Goal: Information Seeking & Learning: Find specific fact

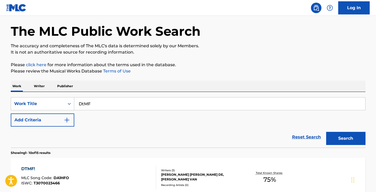
click at [341, 136] on button "Search" at bounding box center [345, 138] width 39 height 13
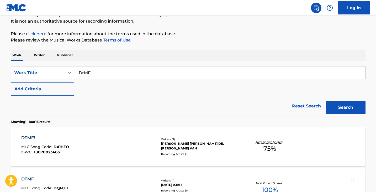
scroll to position [46, 0]
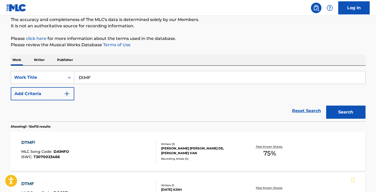
click at [35, 95] on button "Add Criteria" at bounding box center [42, 93] width 63 height 13
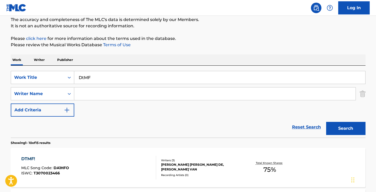
click at [100, 97] on input "Search Form" at bounding box center [214, 93] width 281 height 13
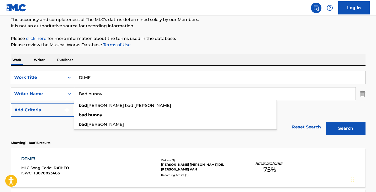
click at [326, 122] on button "Search" at bounding box center [345, 128] width 39 height 13
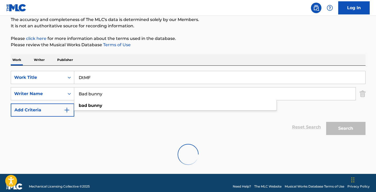
scroll to position [36, 0]
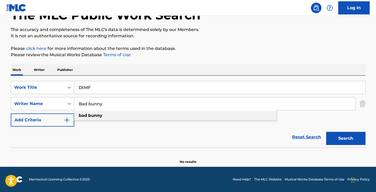
click at [98, 112] on div "bad bunny" at bounding box center [175, 115] width 202 height 9
type input "bad bunny"
click at [359, 141] on button "Search" at bounding box center [345, 138] width 39 height 13
click at [86, 89] on input "DtMF" at bounding box center [219, 87] width 291 height 13
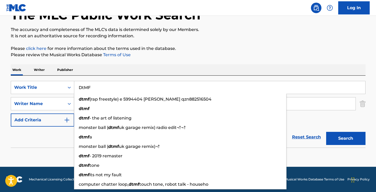
click at [86, 89] on input "DtMF" at bounding box center [219, 87] width 291 height 13
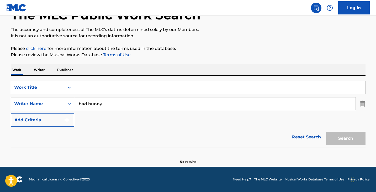
click at [157, 107] on input "bad bunny" at bounding box center [214, 103] width 281 height 13
click at [38, 68] on p "Writer" at bounding box center [39, 69] width 14 height 11
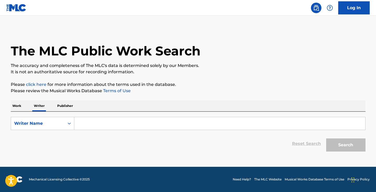
click at [72, 147] on div "Reset Search Search" at bounding box center [188, 143] width 355 height 21
click at [118, 120] on input "Search Form" at bounding box center [219, 123] width 291 height 13
click at [19, 105] on p "Work" at bounding box center [17, 105] width 12 height 11
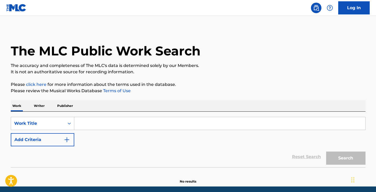
click at [101, 121] on input "Search Form" at bounding box center [219, 123] width 291 height 13
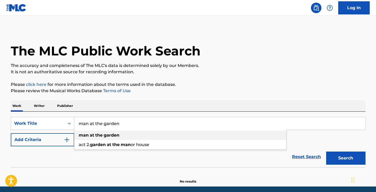
click at [103, 132] on div "man at the garden" at bounding box center [180, 134] width 212 height 9
click at [342, 158] on button "Search" at bounding box center [345, 157] width 39 height 13
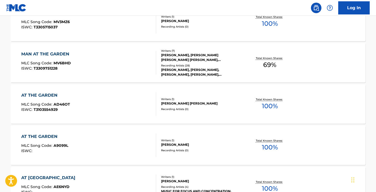
scroll to position [131, 0]
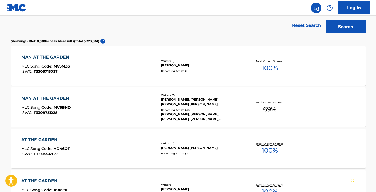
click at [31, 26] on div "Reset Search Search" at bounding box center [188, 25] width 355 height 21
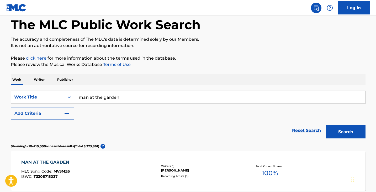
scroll to position [0, 0]
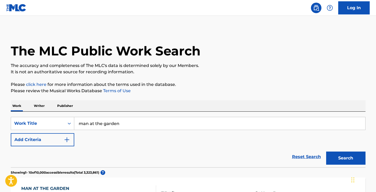
click at [114, 123] on input "man at the garden" at bounding box center [219, 123] width 291 height 13
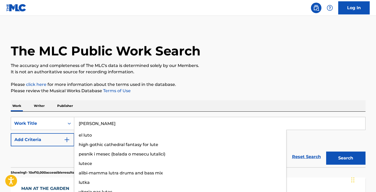
type input "luther"
click at [326, 151] on button "Search" at bounding box center [345, 157] width 39 height 13
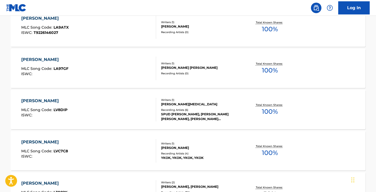
scroll to position [446, 0]
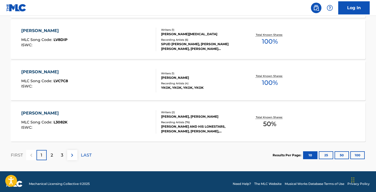
click at [50, 157] on div "2" at bounding box center [52, 155] width 10 height 10
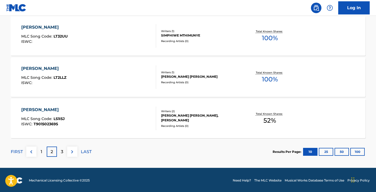
scroll to position [450, 0]
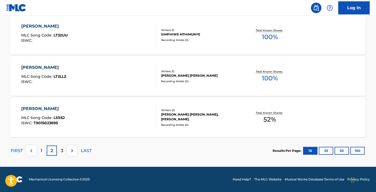
click at [63, 151] on div "3" at bounding box center [62, 150] width 10 height 10
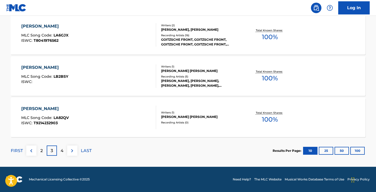
click at [39, 151] on div "2" at bounding box center [41, 150] width 10 height 10
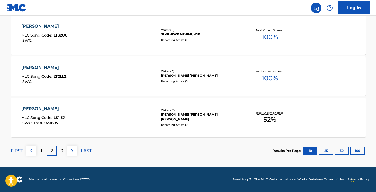
click at [38, 150] on div "1" at bounding box center [41, 150] width 10 height 10
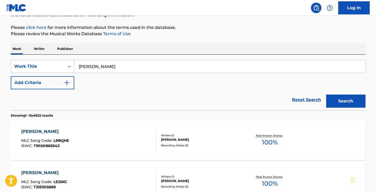
scroll to position [188, 0]
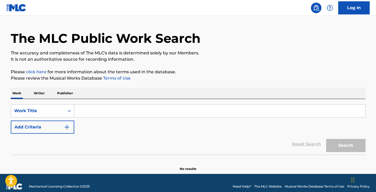
scroll to position [20, 0]
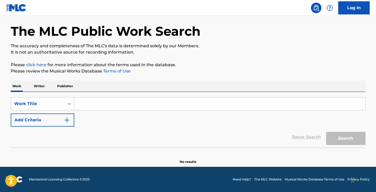
click at [53, 150] on section at bounding box center [188, 148] width 355 height 3
click at [140, 106] on input "Search Form" at bounding box center [219, 103] width 291 height 13
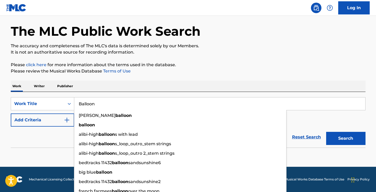
type input "Balloon"
click at [36, 116] on button "Add Criteria" at bounding box center [42, 119] width 63 height 13
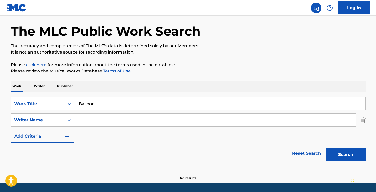
click at [84, 116] on input "Search Form" at bounding box center [214, 120] width 281 height 13
click at [326, 148] on button "Search" at bounding box center [345, 154] width 39 height 13
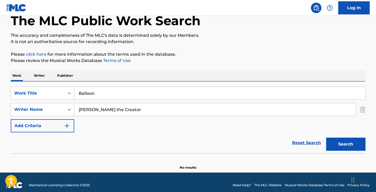
scroll to position [36, 0]
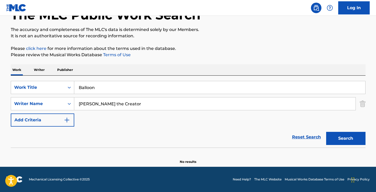
click at [105, 90] on input "Balloon" at bounding box center [219, 87] width 291 height 13
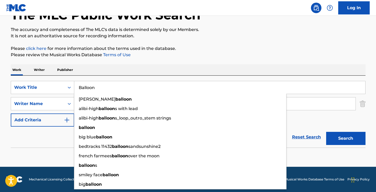
click at [44, 142] on div "Reset Search Search" at bounding box center [188, 136] width 355 height 21
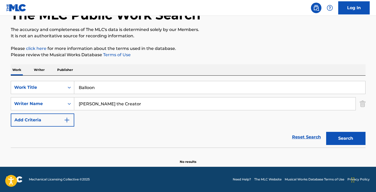
click at [106, 105] on input "Tyler the Creator" at bounding box center [214, 103] width 281 height 13
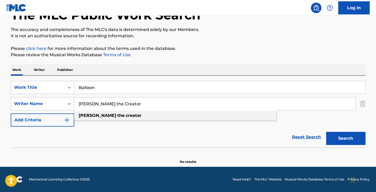
click at [126, 114] on strong "creator" at bounding box center [134, 115] width 16 height 5
type input "tyler the creator"
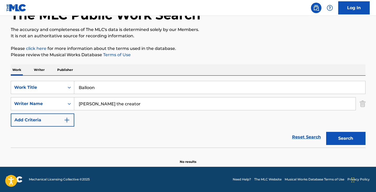
click at [338, 135] on button "Search" at bounding box center [345, 138] width 39 height 13
click at [87, 90] on input "Balloon" at bounding box center [219, 87] width 291 height 13
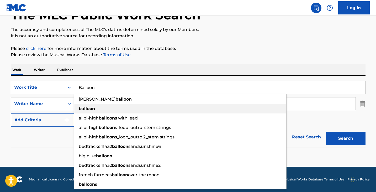
click at [89, 110] on strong "balloon" at bounding box center [87, 108] width 16 height 5
type input "balloon"
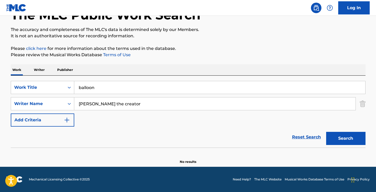
click at [337, 138] on button "Search" at bounding box center [345, 138] width 39 height 13
click at [126, 103] on input "tyler the creator" at bounding box center [214, 103] width 281 height 13
click at [114, 85] on input "balloon" at bounding box center [219, 87] width 291 height 13
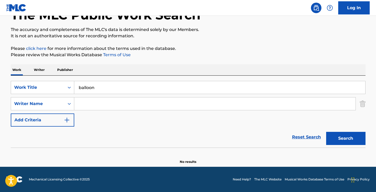
click at [114, 85] on input "balloon" at bounding box center [219, 87] width 291 height 13
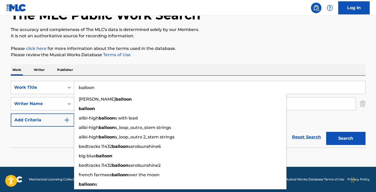
click at [114, 85] on input "balloon" at bounding box center [219, 87] width 291 height 13
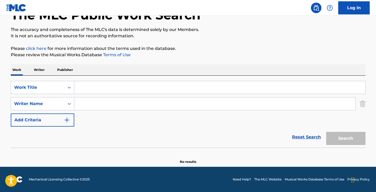
click at [40, 72] on p "Writer" at bounding box center [39, 69] width 14 height 11
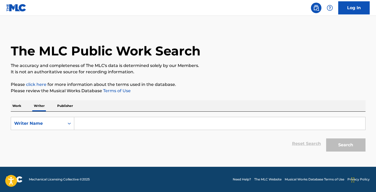
click at [111, 121] on input "Search Form" at bounding box center [219, 123] width 291 height 13
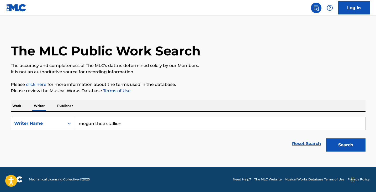
type input "megan thee stallion"
click at [347, 144] on button "Search" at bounding box center [345, 144] width 39 height 13
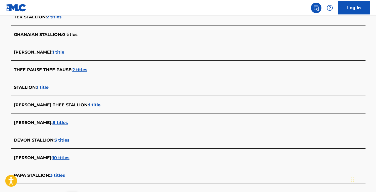
scroll to position [155, 0]
click at [89, 104] on span "1 title" at bounding box center [95, 104] width 12 height 5
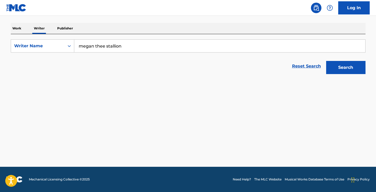
scroll to position [77, 0]
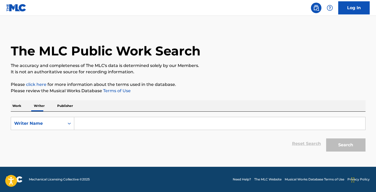
click at [129, 127] on input "Search Form" at bounding box center [219, 123] width 291 height 13
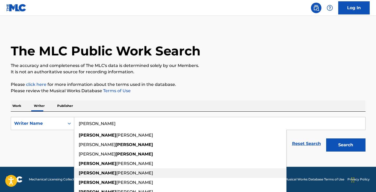
click at [116, 174] on span "knowles" at bounding box center [134, 172] width 37 height 5
type input "beyonce knowles"
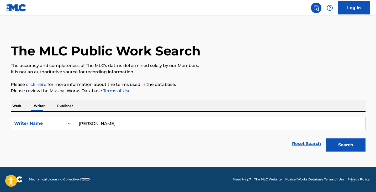
click at [344, 149] on button "Search" at bounding box center [345, 144] width 39 height 13
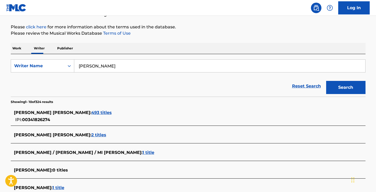
scroll to position [79, 0]
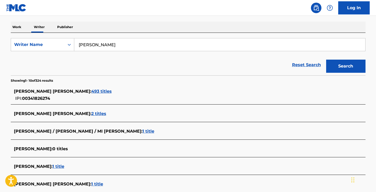
click at [93, 93] on span "493 titles" at bounding box center [101, 91] width 20 height 5
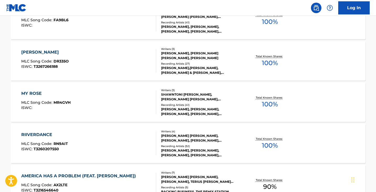
scroll to position [420, 0]
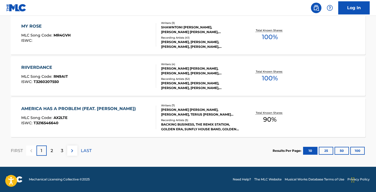
click at [62, 152] on p "3" at bounding box center [62, 150] width 2 height 6
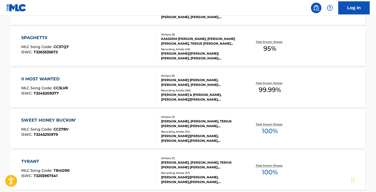
scroll to position [398, 0]
click at [36, 160] on div "TYRANT" at bounding box center [45, 161] width 49 height 6
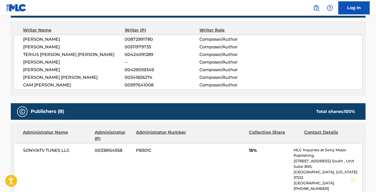
scroll to position [131, 0]
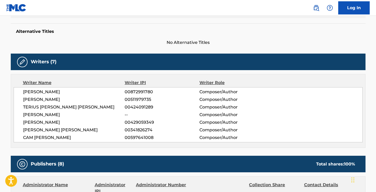
click at [63, 93] on span "DOMINIK REDENCZKI" at bounding box center [74, 92] width 102 height 6
drag, startPoint x: 72, startPoint y: 92, endPoint x: 18, endPoint y: 92, distance: 53.8
click at [18, 92] on div "DOMINIK REDENCZKI 00872991780 Composer/Author EZEMDI CHIKWENDU 00511979735 Comp…" at bounding box center [188, 114] width 349 height 55
copy span "DOMINIK REDENCZKI"
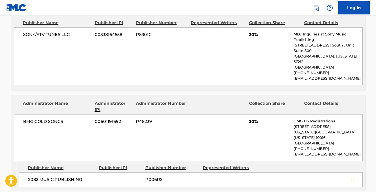
scroll to position [498, 0]
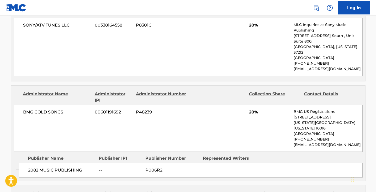
drag, startPoint x: 220, startPoint y: 137, endPoint x: 221, endPoint y: 134, distance: 2.7
click at [220, 163] on div "2082 MUSIC PUBLISHING -- P006R2" at bounding box center [191, 170] width 344 height 15
drag, startPoint x: 221, startPoint y: 132, endPoint x: 289, endPoint y: 132, distance: 68.5
click at [289, 163] on div "2082 MUSIC PUBLISHING -- P006R2" at bounding box center [191, 170] width 344 height 15
drag, startPoint x: 228, startPoint y: 135, endPoint x: 177, endPoint y: 132, distance: 50.7
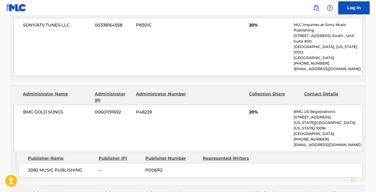
click at [183, 163] on div "2082 MUSIC PUBLISHING -- P006R2" at bounding box center [191, 170] width 344 height 15
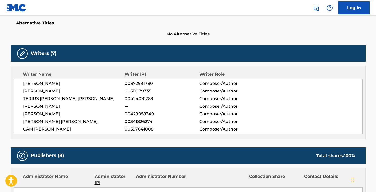
scroll to position [131, 0]
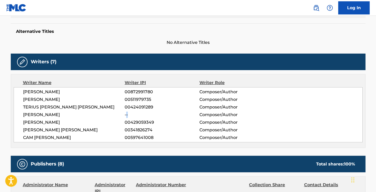
drag, startPoint x: 126, startPoint y: 116, endPoint x: 134, endPoint y: 113, distance: 7.9
click at [134, 113] on span "--" at bounding box center [162, 114] width 74 height 6
click at [159, 121] on span "00429059349" at bounding box center [162, 122] width 74 height 6
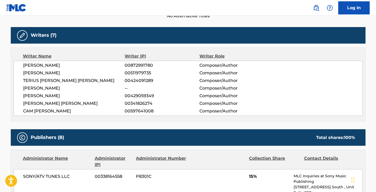
scroll to position [157, 0]
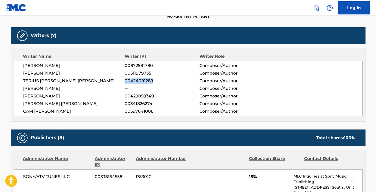
drag, startPoint x: 125, startPoint y: 80, endPoint x: 161, endPoint y: 84, distance: 35.9
click at [159, 84] on span "00424091289" at bounding box center [162, 81] width 74 height 6
copy span "00424091289"
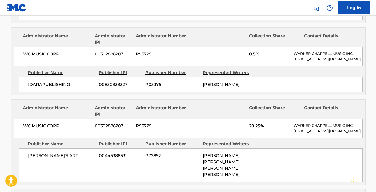
scroll to position [629, 0]
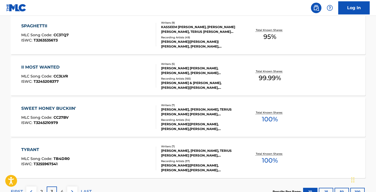
scroll to position [398, 0]
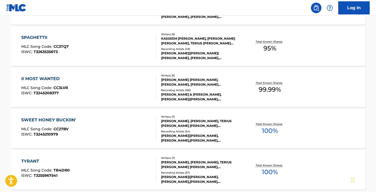
click at [67, 118] on div "SWEET HONEY BUCKIIN'" at bounding box center [49, 120] width 57 height 6
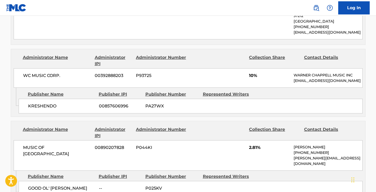
scroll to position [734, 0]
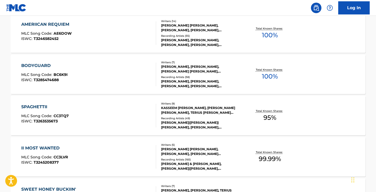
scroll to position [319, 0]
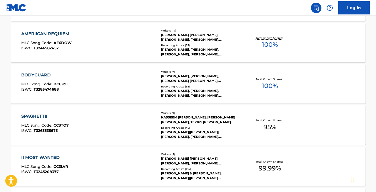
click at [42, 77] on div "BODYGUARD" at bounding box center [44, 75] width 46 height 6
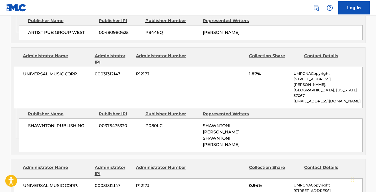
scroll to position [446, 0]
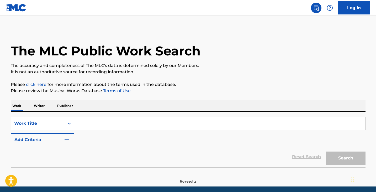
scroll to position [20, 0]
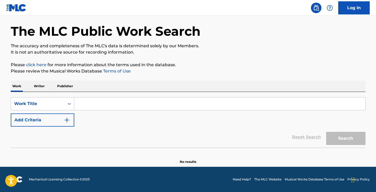
click at [93, 105] on input "Search Form" at bounding box center [219, 103] width 291 height 13
click at [41, 89] on p "Writer" at bounding box center [39, 86] width 14 height 11
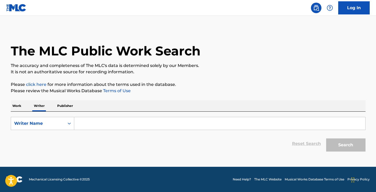
click at [95, 121] on input "Search Form" at bounding box center [219, 123] width 291 height 13
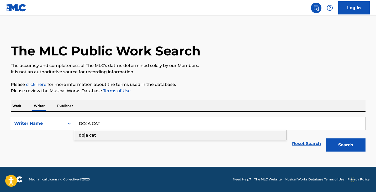
click at [94, 134] on strong "cat" at bounding box center [92, 134] width 7 height 5
click at [337, 142] on button "Search" at bounding box center [345, 144] width 39 height 13
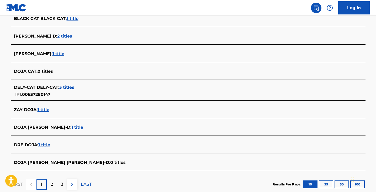
scroll to position [184, 0]
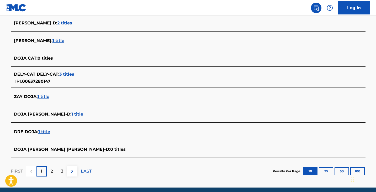
click at [51, 175] on div "2" at bounding box center [52, 171] width 10 height 10
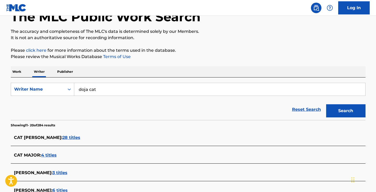
scroll to position [0, 0]
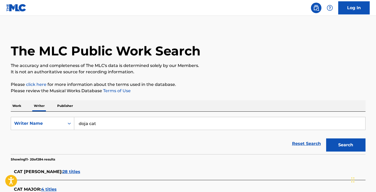
click at [91, 125] on input "doja cat" at bounding box center [219, 123] width 291 height 13
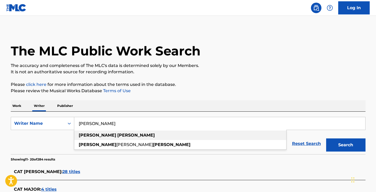
click at [117, 137] on strong "mcrae" at bounding box center [136, 134] width 38 height 5
type input "tate mcrae"
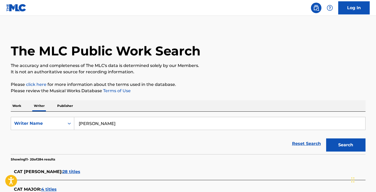
click at [361, 143] on button "Search" at bounding box center [345, 144] width 39 height 13
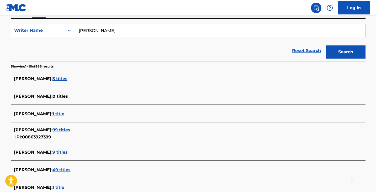
scroll to position [105, 0]
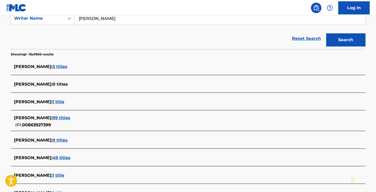
click at [52, 116] on span "99 titles" at bounding box center [61, 117] width 18 height 5
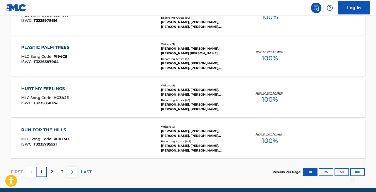
scroll to position [446, 0]
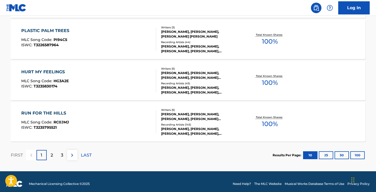
click at [51, 152] on p "2" at bounding box center [52, 155] width 2 height 6
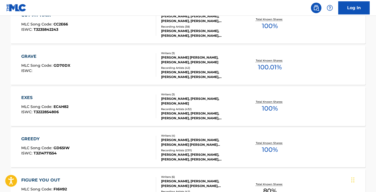
scroll to position [210, 0]
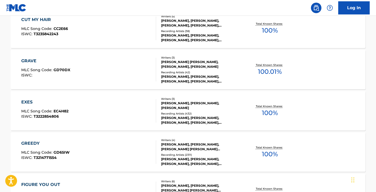
click at [22, 102] on div "EXES" at bounding box center [44, 102] width 47 height 6
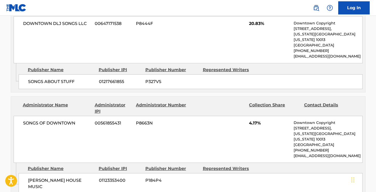
scroll to position [288, 0]
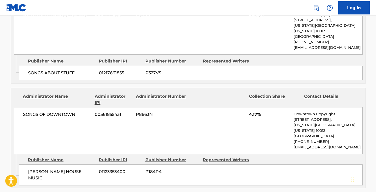
click at [116, 93] on div "Administrator IPI" at bounding box center [113, 99] width 37 height 13
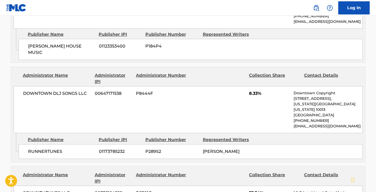
scroll to position [420, 0]
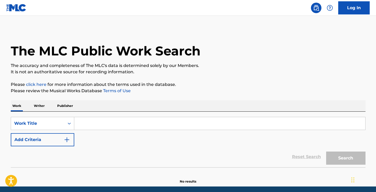
click at [41, 107] on p "Writer" at bounding box center [39, 105] width 14 height 11
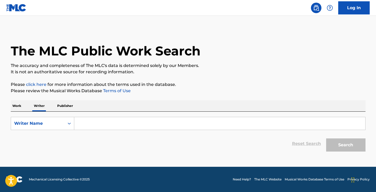
click at [124, 127] on input "Search Form" at bounding box center [219, 123] width 291 height 13
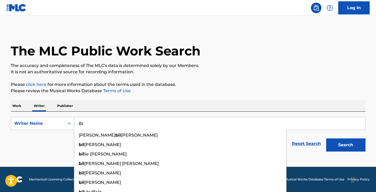
type input "B"
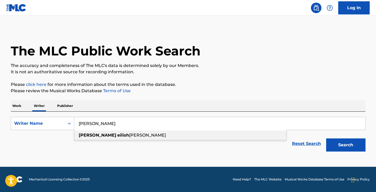
click at [133, 135] on div "[PERSON_NAME]" at bounding box center [180, 134] width 212 height 9
type input "[PERSON_NAME]"
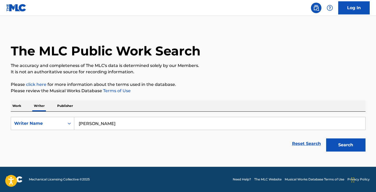
click at [337, 141] on button "Search" at bounding box center [345, 144] width 39 height 13
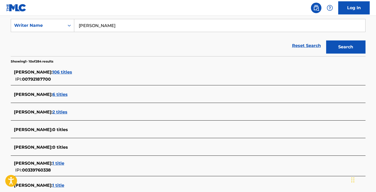
scroll to position [105, 0]
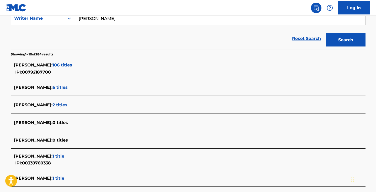
click at [72, 65] on span "106 titles" at bounding box center [62, 64] width 20 height 5
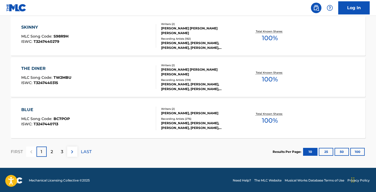
scroll to position [450, 0]
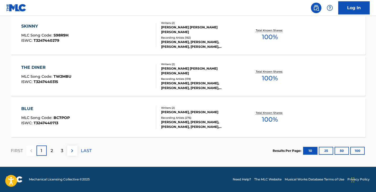
click at [62, 150] on p "3" at bounding box center [62, 150] width 2 height 6
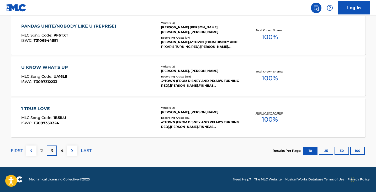
click at [60, 153] on div "4" at bounding box center [62, 150] width 10 height 10
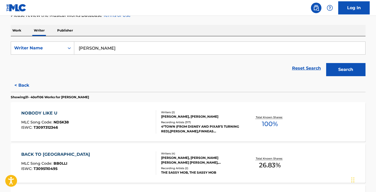
scroll to position [57, 0]
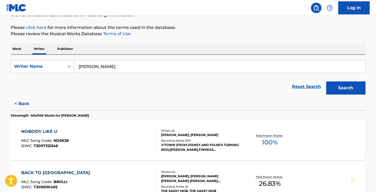
click at [15, 102] on button "< Back" at bounding box center [26, 103] width 31 height 13
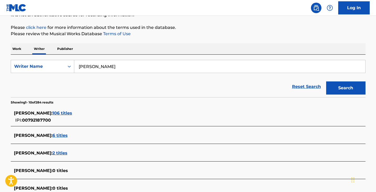
click at [79, 115] on div "BILLIE EILISH O'CONNELL : 106 titles" at bounding box center [181, 113] width 335 height 6
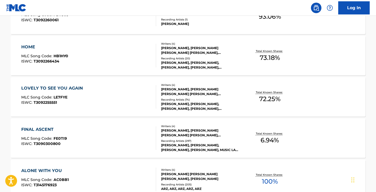
scroll to position [450, 0]
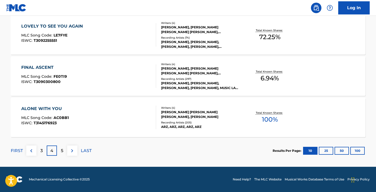
click at [40, 150] on p "3" at bounding box center [41, 150] width 2 height 6
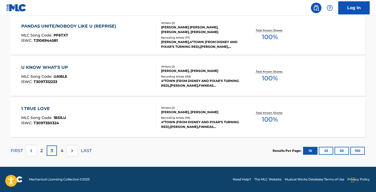
click at [38, 150] on div "2" at bounding box center [41, 150] width 10 height 10
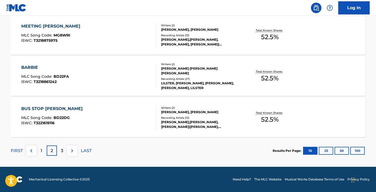
click at [38, 150] on div "1" at bounding box center [41, 150] width 10 height 10
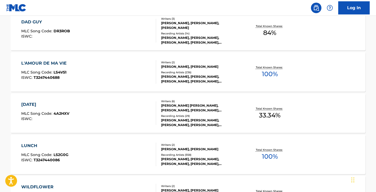
scroll to position [241, 0]
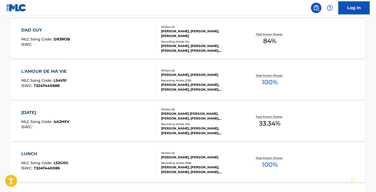
click at [44, 151] on div "LUNCH" at bounding box center [44, 154] width 47 height 6
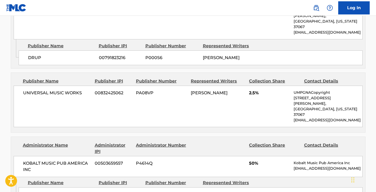
scroll to position [288, 0]
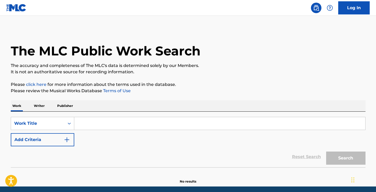
click at [45, 108] on p "Writer" at bounding box center [39, 105] width 14 height 11
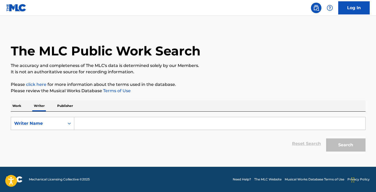
click at [94, 122] on input "Search Form" at bounding box center [219, 123] width 291 height 13
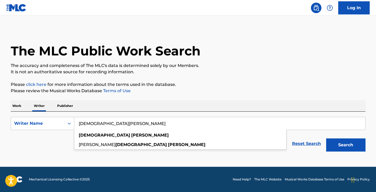
type input "[DEMOGRAPHIC_DATA][PERSON_NAME]"
click at [326, 138] on button "Search" at bounding box center [345, 144] width 39 height 13
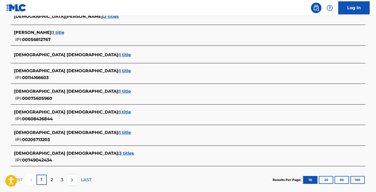
scroll to position [114, 0]
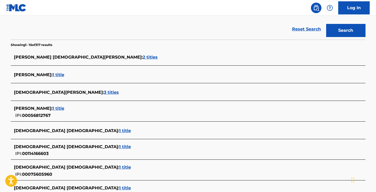
click at [143, 57] on span "2 titles" at bounding box center [150, 57] width 15 height 5
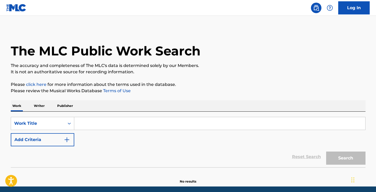
click at [28, 111] on div "Work Writer Publisher" at bounding box center [188, 105] width 355 height 11
click at [34, 106] on p "Writer" at bounding box center [39, 105] width 14 height 11
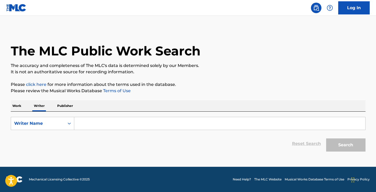
click at [99, 126] on input "Search Form" at bounding box center [219, 123] width 291 height 13
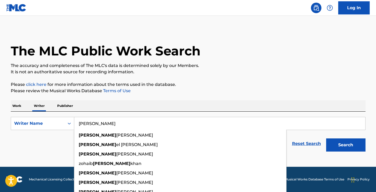
type input "KHALID"
click at [326, 138] on button "Search" at bounding box center [345, 144] width 39 height 13
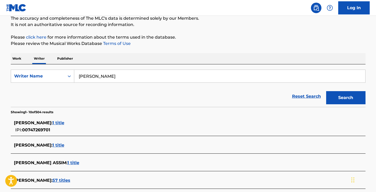
scroll to position [26, 0]
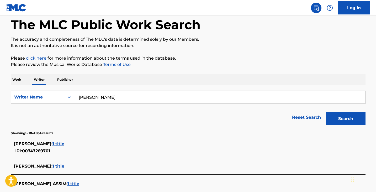
click at [102, 99] on input "KHALID" at bounding box center [219, 97] width 291 height 13
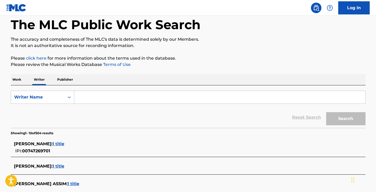
click at [45, 117] on div "Reset Search Search" at bounding box center [188, 117] width 355 height 21
click at [92, 100] on input "Search Form" at bounding box center [219, 97] width 291 height 13
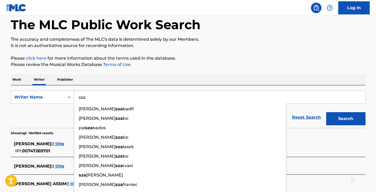
type input "sza"
click at [326, 112] on button "Search" at bounding box center [345, 118] width 39 height 13
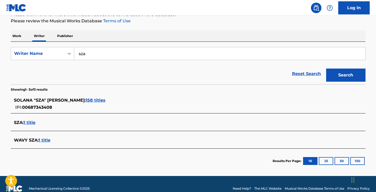
scroll to position [79, 0]
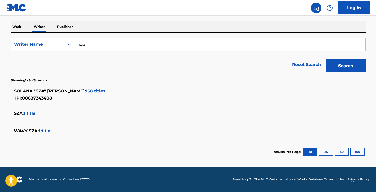
click at [89, 90] on span "158 titles" at bounding box center [96, 90] width 20 height 5
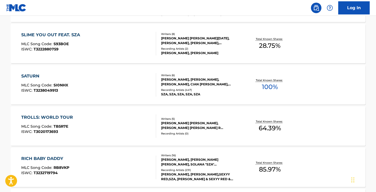
scroll to position [236, 0]
click at [26, 74] on div "SATURN" at bounding box center [44, 75] width 47 height 6
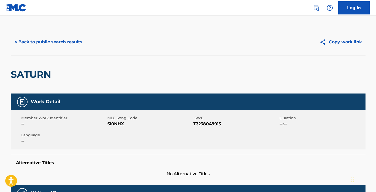
click at [334, 40] on button "Copy work link" at bounding box center [341, 41] width 50 height 13
click at [63, 82] on div "SATURN" at bounding box center [188, 74] width 355 height 38
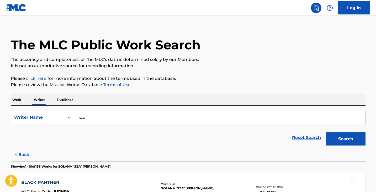
click at [126, 119] on input "sza" at bounding box center [219, 117] width 291 height 13
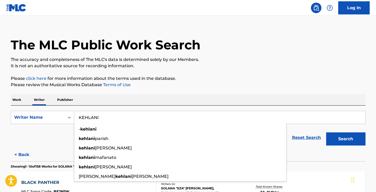
type input "KEHLANI"
click at [326, 132] on button "Search" at bounding box center [345, 138] width 39 height 13
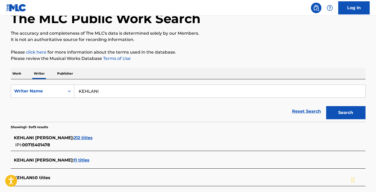
scroll to position [58, 0]
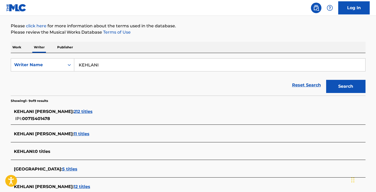
click at [88, 110] on span "212 titles" at bounding box center [83, 111] width 19 height 5
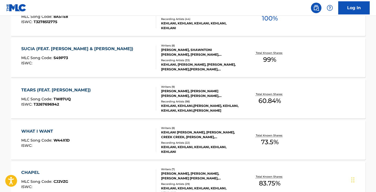
scroll to position [267, 0]
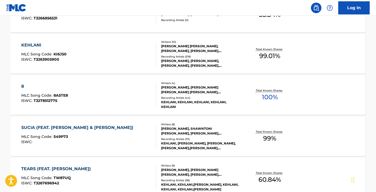
click at [21, 85] on div "8" at bounding box center [44, 86] width 47 height 6
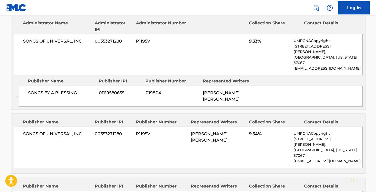
scroll to position [367, 0]
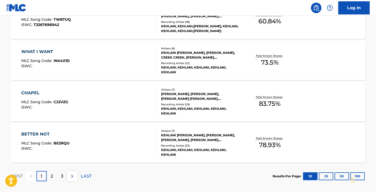
scroll to position [450, 0]
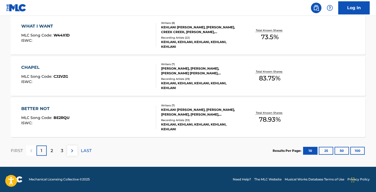
click at [47, 149] on div "2" at bounding box center [52, 150] width 10 height 10
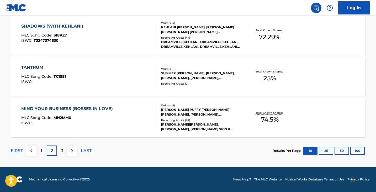
click at [57, 150] on div "3" at bounding box center [62, 150] width 10 height 10
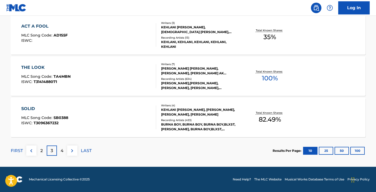
scroll to position [345, 0]
click at [62, 152] on p "4" at bounding box center [62, 150] width 3 height 6
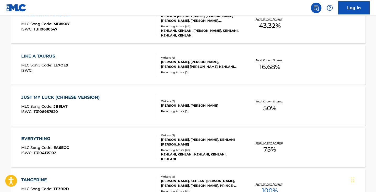
scroll to position [214, 0]
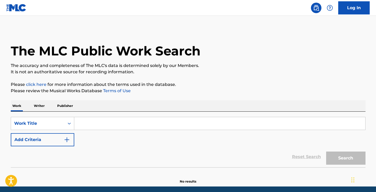
click at [44, 104] on p "Writer" at bounding box center [39, 105] width 14 height 11
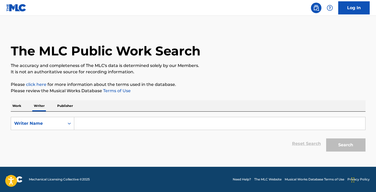
click at [89, 121] on input "Search Form" at bounding box center [219, 123] width 291 height 13
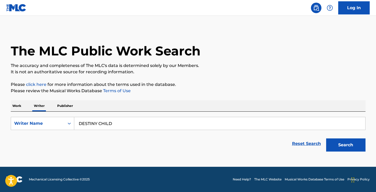
type input "DESTINY CHILD"
click at [326, 138] on button "Search" at bounding box center [345, 144] width 39 height 13
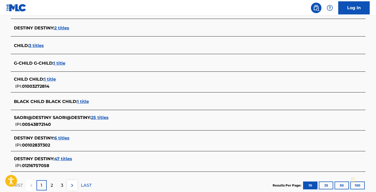
scroll to position [184, 0]
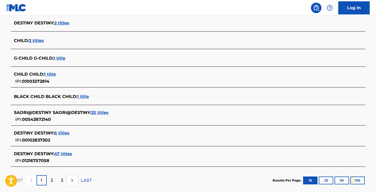
click at [69, 153] on span "47 titles" at bounding box center [63, 153] width 18 height 5
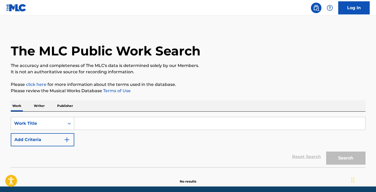
click at [143, 128] on input "Search Form" at bounding box center [219, 123] width 291 height 13
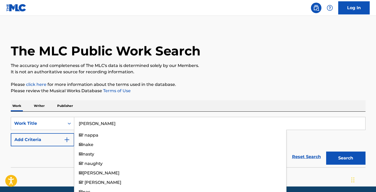
click at [326, 151] on button "Search" at bounding box center [345, 157] width 39 height 13
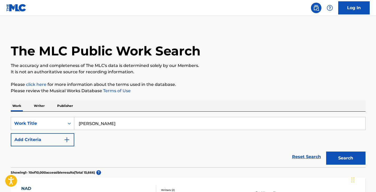
click at [142, 127] on input "LIL NAD" at bounding box center [219, 123] width 291 height 13
type input "LIL NAS"
click at [326, 151] on button "Search" at bounding box center [345, 157] width 39 height 13
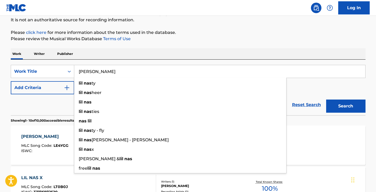
scroll to position [52, 0]
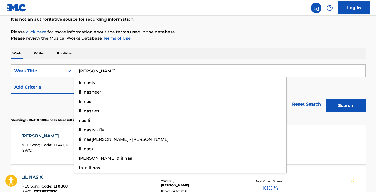
click at [38, 105] on div "Reset Search Search" at bounding box center [188, 104] width 355 height 21
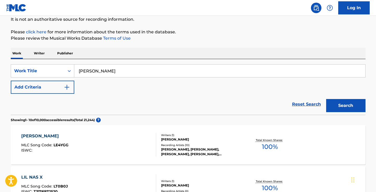
click at [34, 54] on p "Writer" at bounding box center [39, 53] width 14 height 11
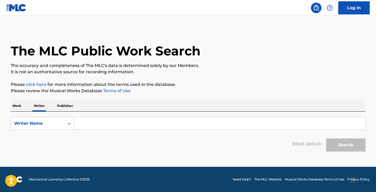
click at [107, 121] on input "Search Form" at bounding box center [219, 123] width 291 height 13
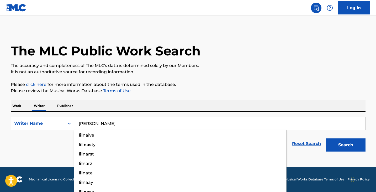
click at [326, 138] on button "Search" at bounding box center [345, 144] width 39 height 13
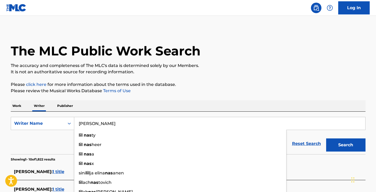
click at [39, 131] on form "SearchWithCriteriaa825d0db-eaa3-4335-a245-b1ea1ca9a987 Writer Name LIL NAS lil …" at bounding box center [188, 135] width 355 height 37
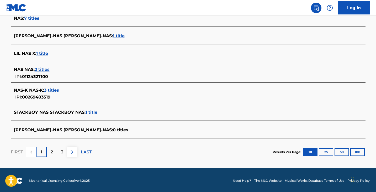
scroll to position [207, 0]
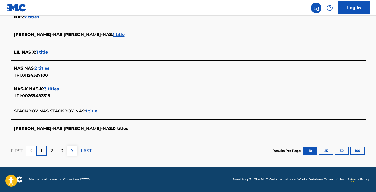
click at [52, 151] on p "2" at bounding box center [52, 150] width 2 height 6
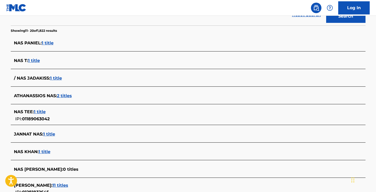
scroll to position [102, 0]
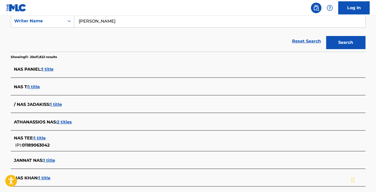
click at [104, 21] on input "LIL NAS" at bounding box center [219, 21] width 291 height 13
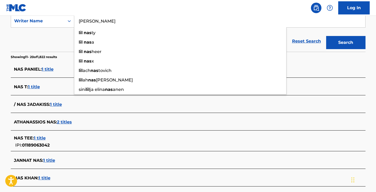
click at [104, 21] on input "LIL NAS" at bounding box center [219, 21] width 291 height 13
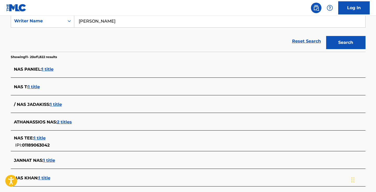
click at [39, 38] on div "Reset Search Search" at bounding box center [188, 41] width 355 height 21
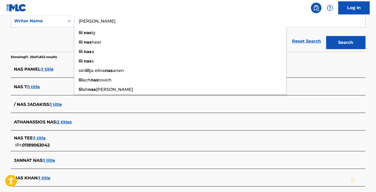
click at [91, 25] on input "LIL NAS" at bounding box center [219, 21] width 291 height 13
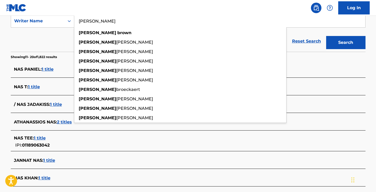
type input "CHRIS BROWN"
click at [326, 36] on button "Search" at bounding box center [345, 42] width 39 height 13
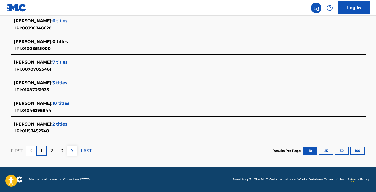
click at [50, 149] on div "2" at bounding box center [52, 150] width 10 height 10
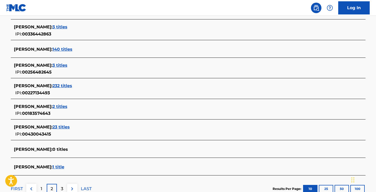
scroll to position [138, 0]
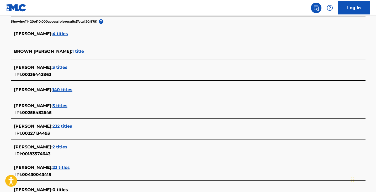
click at [60, 126] on span "232 titles" at bounding box center [62, 126] width 20 height 5
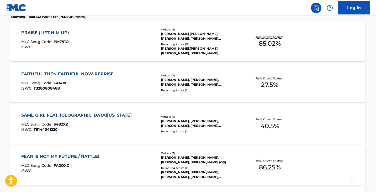
scroll to position [164, 0]
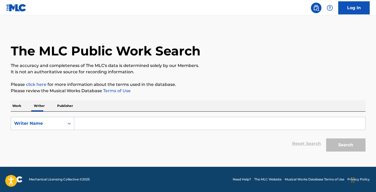
click at [95, 124] on input "Search Form" at bounding box center [219, 123] width 291 height 13
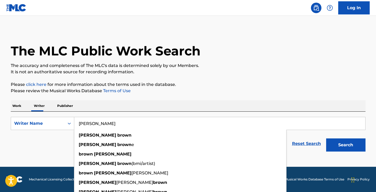
type input "[PERSON_NAME]"
click at [326, 138] on button "Search" at bounding box center [345, 144] width 39 height 13
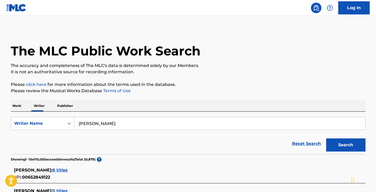
scroll to position [105, 0]
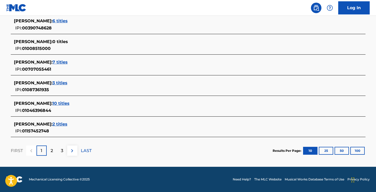
click at [49, 150] on div "2" at bounding box center [52, 150] width 10 height 10
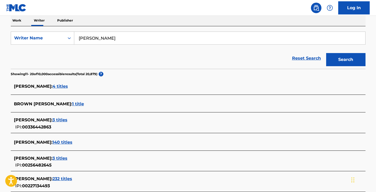
scroll to position [111, 0]
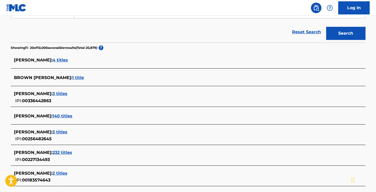
click at [61, 116] on span "140 titles" at bounding box center [62, 115] width 20 height 5
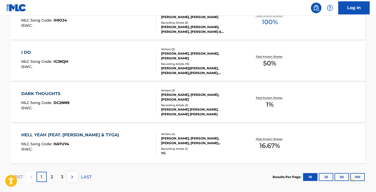
scroll to position [426, 0]
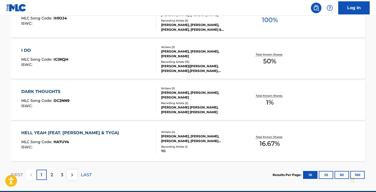
click at [54, 172] on div "2" at bounding box center [52, 174] width 10 height 10
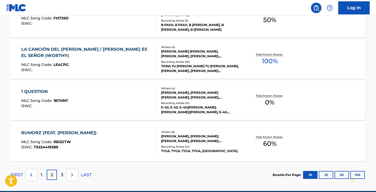
click at [40, 175] on div "1" at bounding box center [41, 174] width 10 height 10
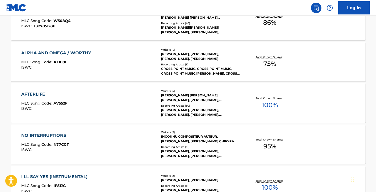
scroll to position [216, 0]
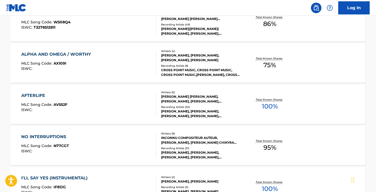
click at [28, 94] on div "AFTERLIFE" at bounding box center [44, 95] width 46 height 6
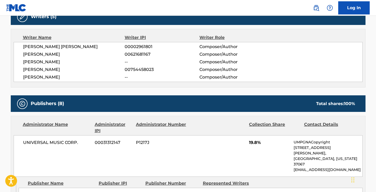
scroll to position [157, 0]
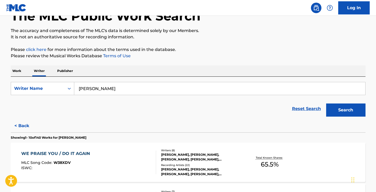
scroll to position [26, 0]
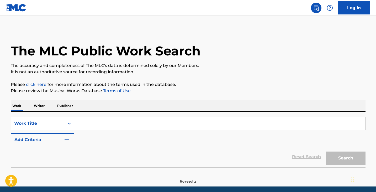
click at [79, 120] on input "Search Form" at bounding box center [219, 123] width 291 height 13
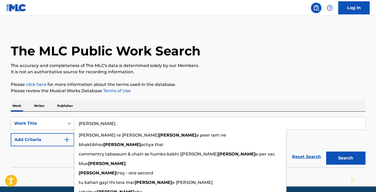
type input "[PERSON_NAME]"
click at [326, 151] on button "Search" at bounding box center [345, 157] width 39 height 13
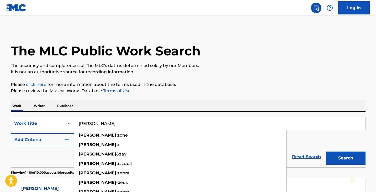
click at [45, 152] on div "Reset Search Search" at bounding box center [188, 156] width 355 height 21
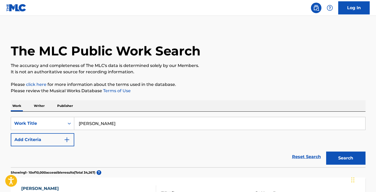
click at [33, 107] on p "Writer" at bounding box center [39, 105] width 14 height 11
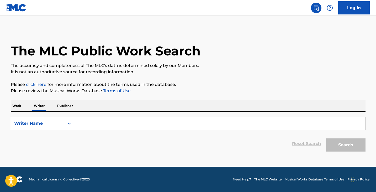
click at [99, 120] on input "Search Form" at bounding box center [219, 123] width 291 height 13
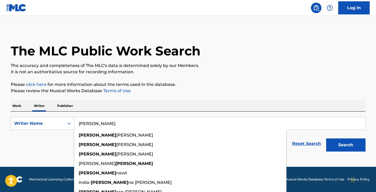
type input "[PERSON_NAME]"
click at [326, 138] on button "Search" at bounding box center [345, 144] width 39 height 13
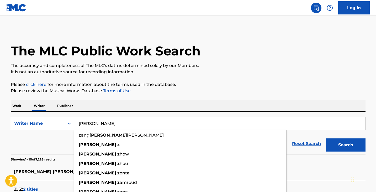
click at [30, 139] on div "Reset Search Search" at bounding box center [188, 143] width 355 height 21
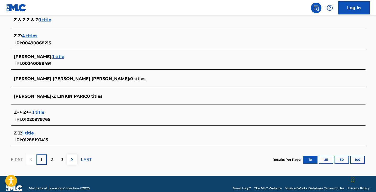
scroll to position [210, 0]
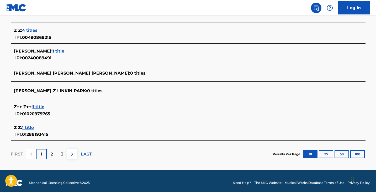
click at [53, 153] on div "2" at bounding box center [52, 154] width 10 height 10
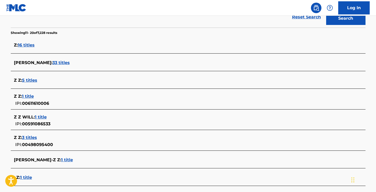
scroll to position [184, 0]
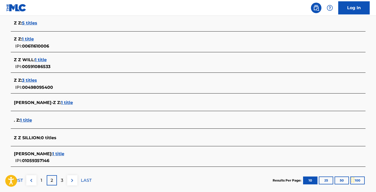
click at [60, 178] on div "3" at bounding box center [62, 180] width 10 height 10
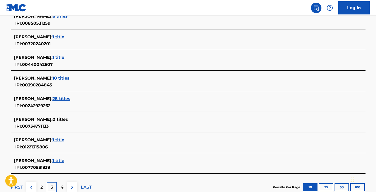
scroll to position [225, 0]
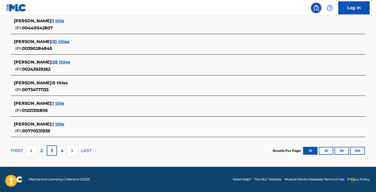
click at [42, 150] on p "2" at bounding box center [41, 150] width 2 height 6
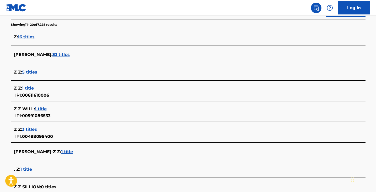
scroll to position [108, 0]
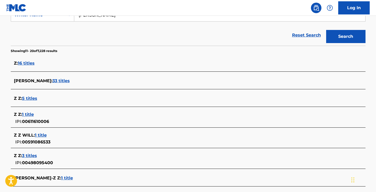
drag, startPoint x: 56, startPoint y: 139, endPoint x: 56, endPoint y: 134, distance: 4.7
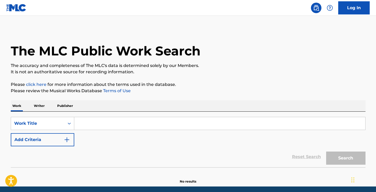
click at [159, 118] on input "Search Form" at bounding box center [219, 123] width 291 height 13
click at [30, 106] on div "Work Writer Publisher" at bounding box center [188, 105] width 355 height 11
click at [36, 106] on p "Writer" at bounding box center [39, 105] width 14 height 11
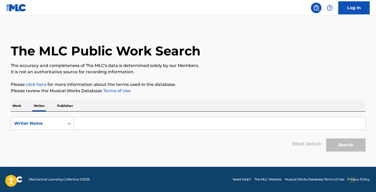
click at [126, 128] on input "Search Form" at bounding box center [219, 123] width 291 height 13
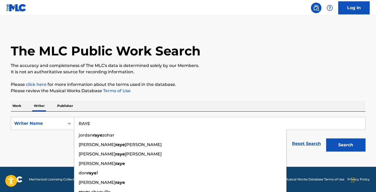
type input "RAYE"
click at [326, 138] on button "Search" at bounding box center [345, 144] width 39 height 13
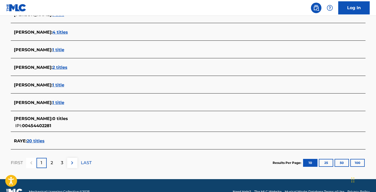
scroll to position [204, 0]
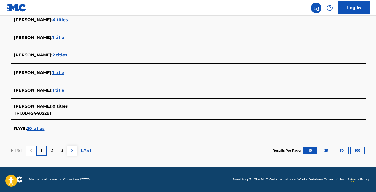
click at [50, 149] on div "2" at bounding box center [52, 150] width 10 height 10
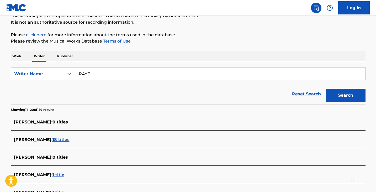
scroll to position [44, 0]
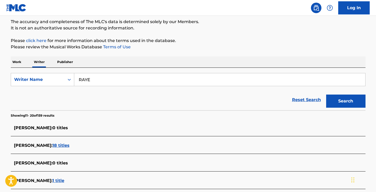
click at [21, 63] on p "Work" at bounding box center [17, 61] width 12 height 11
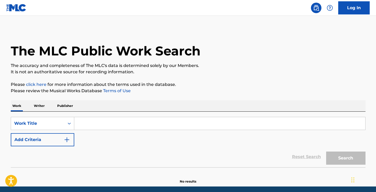
click at [83, 127] on input "Search Form" at bounding box center [219, 123] width 291 height 13
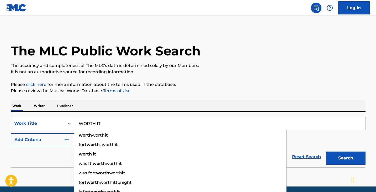
type input "WORTH IT"
click at [35, 141] on button "Add Criteria" at bounding box center [42, 139] width 63 height 13
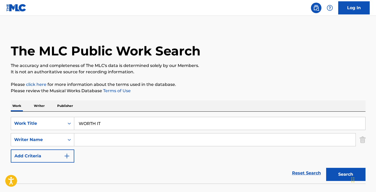
click at [82, 140] on input "Search Form" at bounding box center [214, 139] width 281 height 13
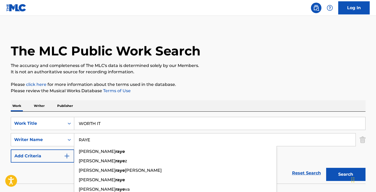
type input "RAYE"
click at [343, 175] on button "Search" at bounding box center [345, 174] width 39 height 13
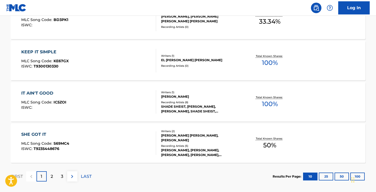
scroll to position [467, 0]
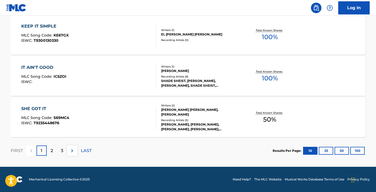
click at [52, 153] on p "2" at bounding box center [52, 150] width 2 height 6
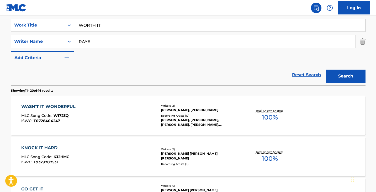
scroll to position [73, 0]
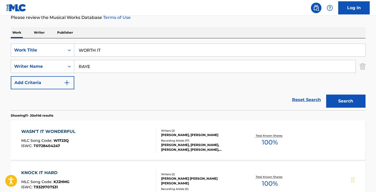
click at [116, 48] on input "WORTH IT" at bounding box center [219, 50] width 291 height 13
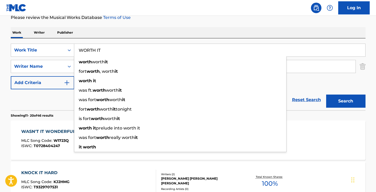
click at [116, 48] on input "WORTH IT" at bounding box center [219, 50] width 291 height 13
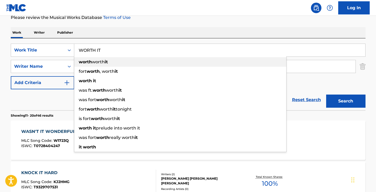
click at [119, 59] on div "worth worth it" at bounding box center [180, 61] width 212 height 9
type input "worth worth it"
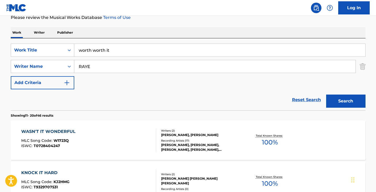
click at [336, 99] on button "Search" at bounding box center [345, 100] width 39 height 13
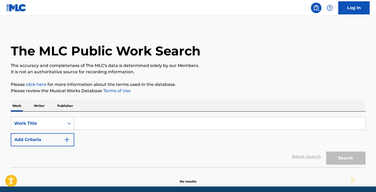
click at [36, 99] on div "The MLC Public Work Search The accuracy and completeness of The MLC's data is d…" at bounding box center [187, 106] width 367 height 155
click at [36, 101] on p "Writer" at bounding box center [39, 105] width 14 height 11
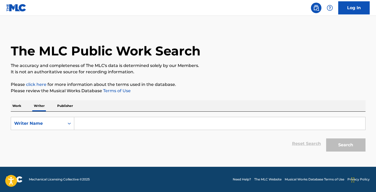
click at [130, 129] on input "Search Form" at bounding box center [219, 123] width 291 height 13
click at [326, 138] on button "Search" at bounding box center [345, 144] width 39 height 13
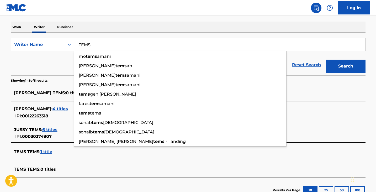
scroll to position [117, 0]
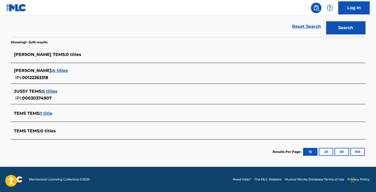
click at [22, 149] on section "Results Per Page: 10 25 50 100" at bounding box center [188, 151] width 355 height 25
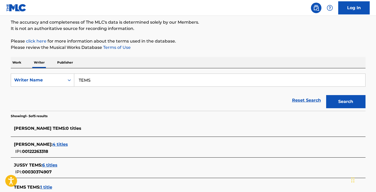
scroll to position [38, 0]
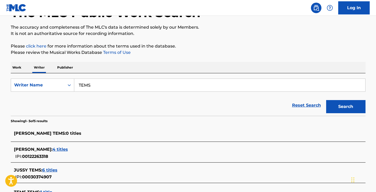
drag, startPoint x: 40, startPoint y: 109, endPoint x: 54, endPoint y: 104, distance: 15.3
click at [40, 109] on div "Reset Search Search" at bounding box center [188, 105] width 355 height 21
click at [120, 87] on input "TEMS" at bounding box center [219, 85] width 291 height 13
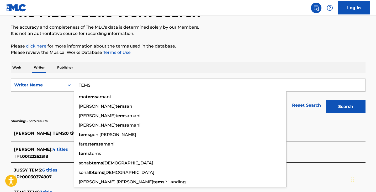
click at [119, 85] on input "TEMS" at bounding box center [219, 85] width 291 height 13
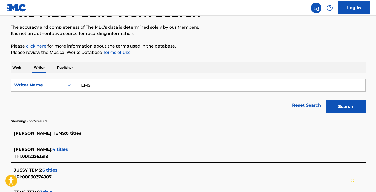
click at [25, 101] on div "Reset Search Search" at bounding box center [188, 105] width 355 height 21
click at [95, 84] on input "TEMS" at bounding box center [219, 85] width 291 height 13
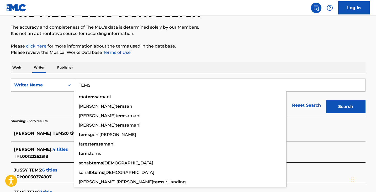
click at [95, 84] on input "TEMS" at bounding box center [219, 85] width 291 height 13
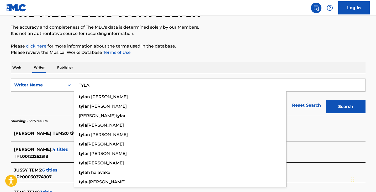
type input "TYLA"
click at [326, 100] on button "Search" at bounding box center [345, 106] width 39 height 13
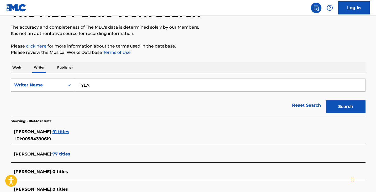
click at [63, 131] on span "91 titles" at bounding box center [60, 131] width 17 height 5
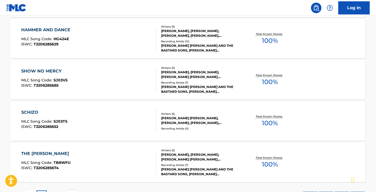
scroll to position [432, 0]
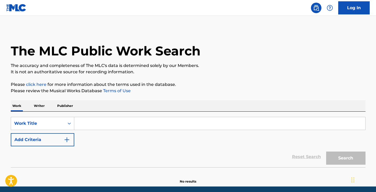
click at [83, 127] on input "Search Form" at bounding box center [219, 123] width 291 height 13
drag, startPoint x: 38, startPoint y: 105, endPoint x: 48, endPoint y: 111, distance: 11.3
click at [39, 105] on p "Writer" at bounding box center [39, 105] width 14 height 11
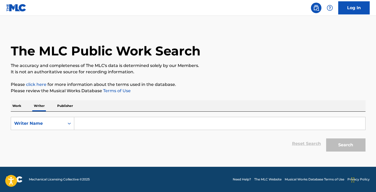
click at [104, 125] on input "Search Form" at bounding box center [219, 123] width 291 height 13
click at [15, 105] on p "Work" at bounding box center [17, 105] width 12 height 11
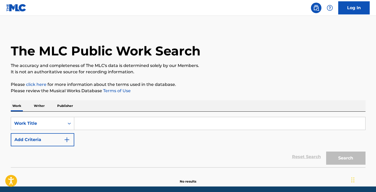
click at [123, 123] on input "Search Form" at bounding box center [219, 123] width 291 height 13
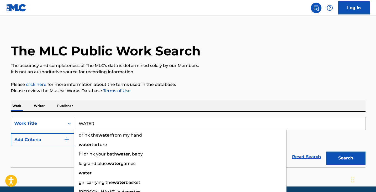
type input "WATER"
click at [326, 151] on button "Search" at bounding box center [345, 157] width 39 height 13
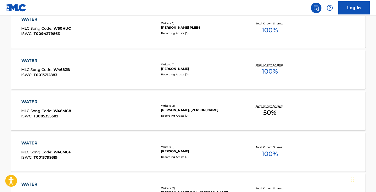
scroll to position [236, 0]
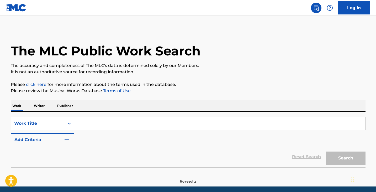
click at [67, 166] on div "Reset Search Search" at bounding box center [188, 156] width 355 height 21
click at [126, 130] on div "SearchWithCriteria0085ef97-ce8d-43c8-b6d0-3f1969bd2bde Work Title Add Criteria" at bounding box center [188, 131] width 355 height 29
click at [126, 125] on input "Search Form" at bounding box center [219, 123] width 291 height 13
click at [42, 161] on div "Reset Search Search" at bounding box center [188, 156] width 355 height 21
click at [87, 124] on input "Search Form" at bounding box center [219, 123] width 291 height 13
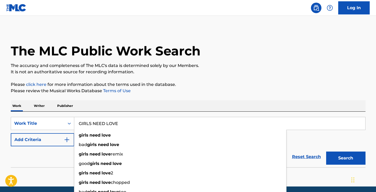
type input "GIRLS NEED LOVE"
click at [53, 138] on button "Add Criteria" at bounding box center [42, 139] width 63 height 13
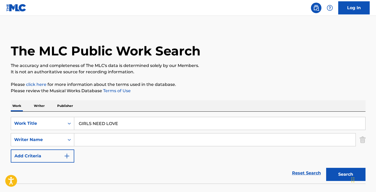
click at [101, 137] on input "Search Form" at bounding box center [214, 139] width 281 height 13
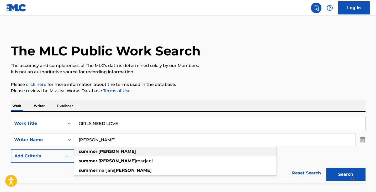
click at [108, 148] on div "[PERSON_NAME]" at bounding box center [175, 151] width 202 height 9
type input "[PERSON_NAME]"
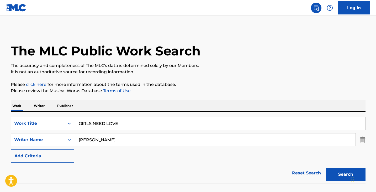
click at [337, 173] on button "Search" at bounding box center [345, 174] width 39 height 13
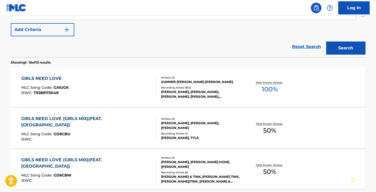
scroll to position [132, 0]
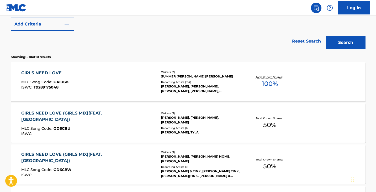
click at [33, 71] on div "GIRLS NEED LOVE" at bounding box center [44, 73] width 47 height 6
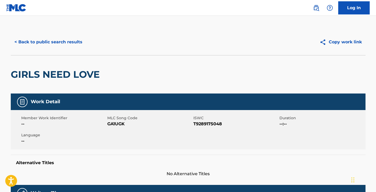
click at [341, 41] on button "Copy work link" at bounding box center [341, 41] width 50 height 13
click at [26, 37] on button "< Back to public search results" at bounding box center [48, 41] width 75 height 13
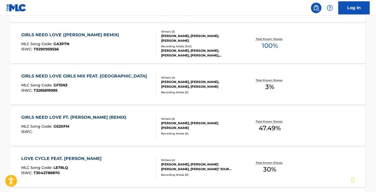
scroll to position [319, 0]
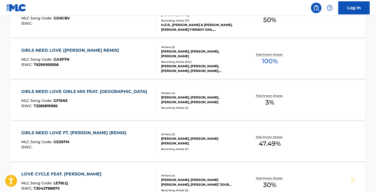
click at [80, 49] on div "GIRLS NEED LOVE ([PERSON_NAME] REMIX)" at bounding box center [71, 50] width 100 height 6
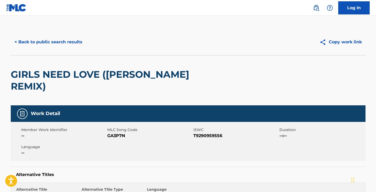
click at [344, 45] on button "Copy work link" at bounding box center [341, 41] width 50 height 13
click at [56, 43] on button "< Back to public search results" at bounding box center [48, 41] width 75 height 13
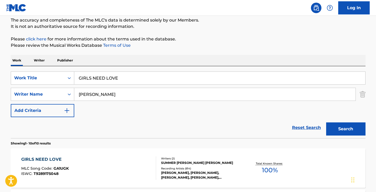
scroll to position [52, 0]
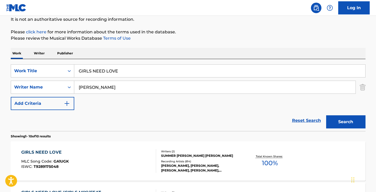
click at [108, 66] on input "GIRLS NEED LOVE" at bounding box center [219, 71] width 291 height 13
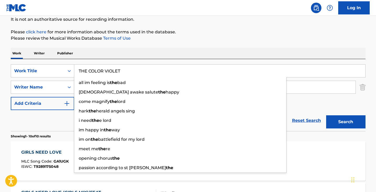
type input "THE COLOR VIOLET"
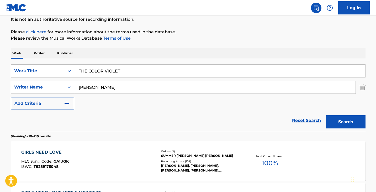
click at [114, 83] on input "[PERSON_NAME]" at bounding box center [214, 87] width 281 height 13
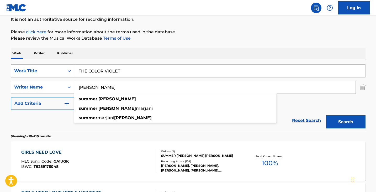
click at [114, 83] on input "[PERSON_NAME]" at bounding box center [214, 87] width 281 height 13
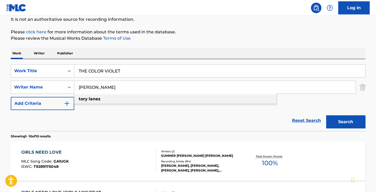
click at [110, 95] on div "[PERSON_NAME]" at bounding box center [175, 98] width 202 height 9
type input "[PERSON_NAME]"
click at [336, 117] on button "Search" at bounding box center [345, 121] width 39 height 13
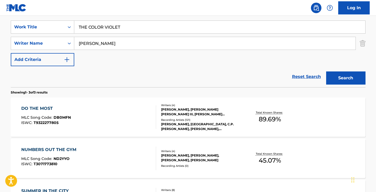
scroll to position [45, 0]
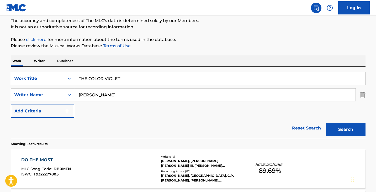
click at [130, 87] on div "SearchWithCriteria0085ef97-ce8d-43c8-b6d0-3f1969bd2bde Work Title THE COLOR VIO…" at bounding box center [188, 95] width 355 height 46
click at [130, 90] on input "tory lanez" at bounding box center [214, 94] width 281 height 13
click at [360, 96] on img "Search Form" at bounding box center [363, 94] width 6 height 13
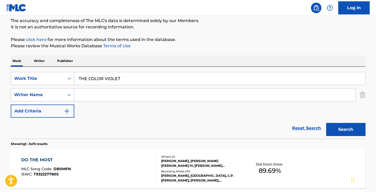
click at [359, 96] on div "SearchWithCriteria0085ef97-ce8d-43c8-b6d0-3f1969bd2bde Work Title THE COLOR VIO…" at bounding box center [188, 95] width 355 height 46
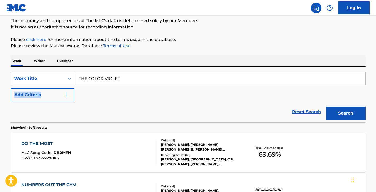
click at [355, 108] on button "Search" at bounding box center [345, 112] width 39 height 13
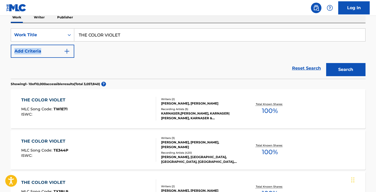
scroll to position [97, 0]
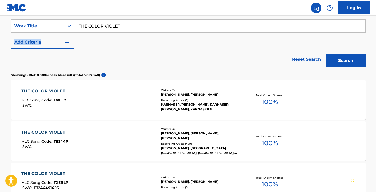
click at [47, 131] on div "THE COLOR VIOLET" at bounding box center [44, 132] width 47 height 6
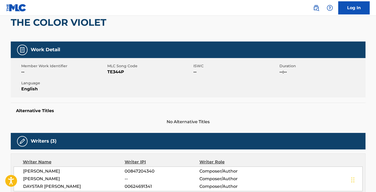
scroll to position [131, 0]
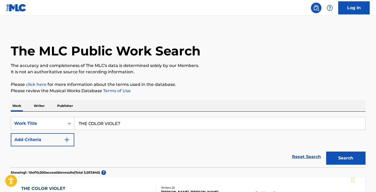
click at [43, 107] on p "Writer" at bounding box center [39, 105] width 14 height 11
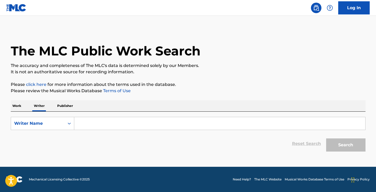
click at [161, 120] on input "Search Form" at bounding box center [219, 123] width 291 height 13
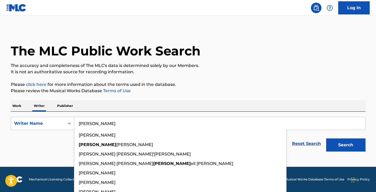
type input "RUSS"
click at [361, 143] on button "Search" at bounding box center [345, 144] width 39 height 13
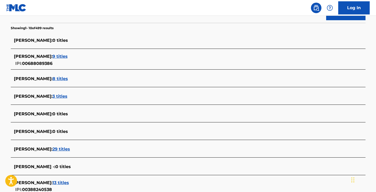
scroll to position [184, 0]
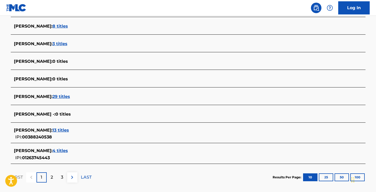
click at [52, 97] on span "29 titles" at bounding box center [61, 96] width 18 height 5
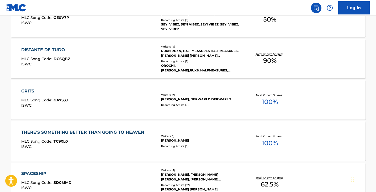
scroll to position [236, 0]
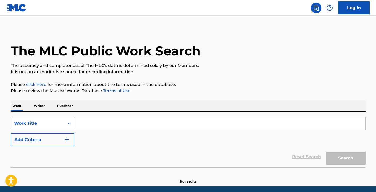
click at [78, 126] on input "Search Form" at bounding box center [219, 123] width 291 height 13
click at [42, 104] on p "Writer" at bounding box center [39, 105] width 14 height 11
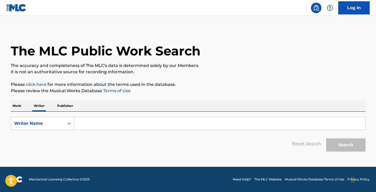
click at [103, 124] on input "Search Form" at bounding box center [219, 123] width 291 height 13
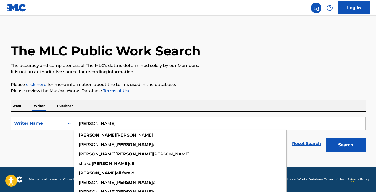
type input "[PERSON_NAME]"
click at [354, 148] on button "Search" at bounding box center [345, 144] width 39 height 13
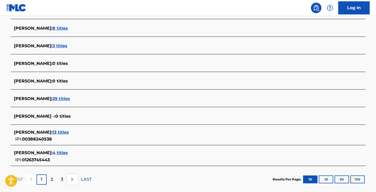
scroll to position [184, 0]
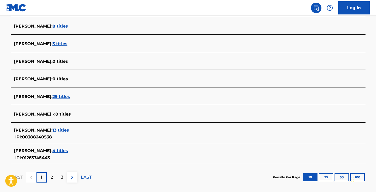
click at [55, 178] on div "2" at bounding box center [52, 177] width 10 height 10
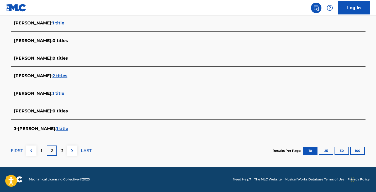
click at [58, 153] on div "3" at bounding box center [62, 150] width 10 height 10
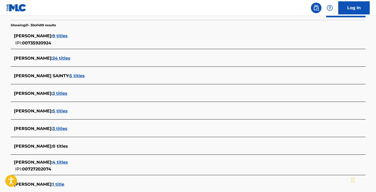
scroll to position [122, 0]
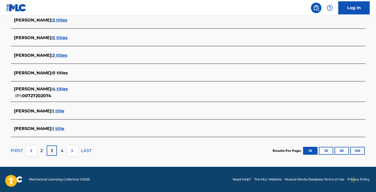
click at [61, 150] on p "4" at bounding box center [62, 150] width 3 height 6
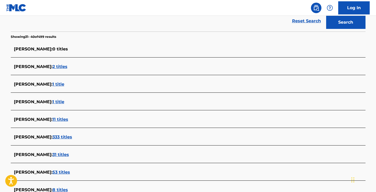
click at [63, 136] on span "333 titles" at bounding box center [62, 136] width 20 height 5
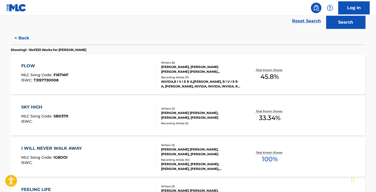
scroll to position [149, 0]
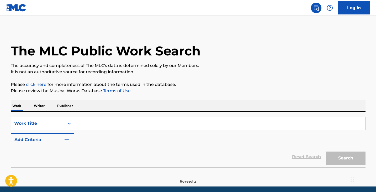
click at [90, 121] on input "Search Form" at bounding box center [219, 123] width 291 height 13
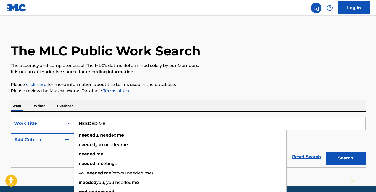
type input "NEEDED ME"
click at [42, 136] on button "Add Criteria" at bounding box center [42, 139] width 63 height 13
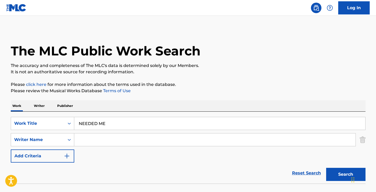
click at [83, 136] on input "Search Form" at bounding box center [214, 139] width 281 height 13
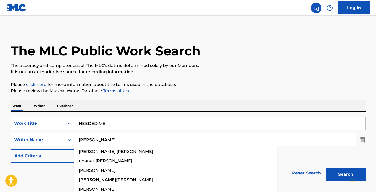
type input "[PERSON_NAME]"
click at [326, 168] on button "Search" at bounding box center [345, 174] width 39 height 13
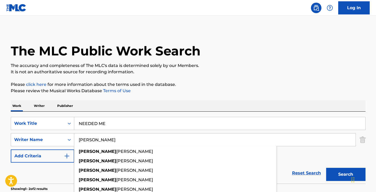
click at [346, 173] on button "Search" at bounding box center [345, 174] width 39 height 13
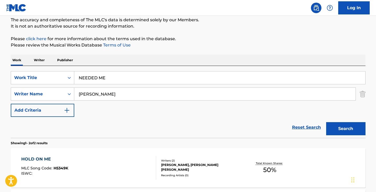
scroll to position [30, 0]
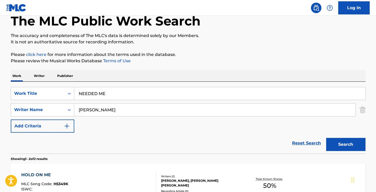
click at [119, 95] on input "NEEDED ME" at bounding box center [219, 93] width 291 height 13
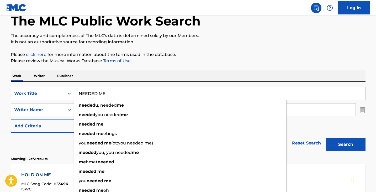
click at [362, 112] on img "Search Form" at bounding box center [363, 109] width 6 height 13
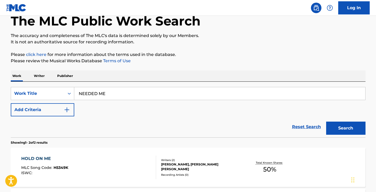
click at [350, 130] on button "Search" at bounding box center [345, 127] width 39 height 13
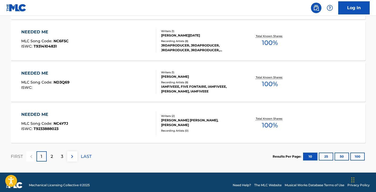
scroll to position [450, 0]
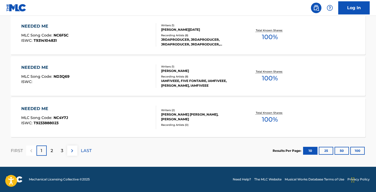
click at [53, 153] on div "2" at bounding box center [52, 150] width 10 height 10
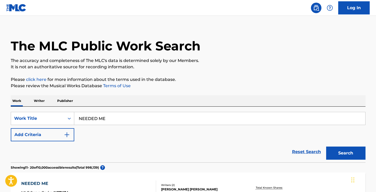
scroll to position [4, 0]
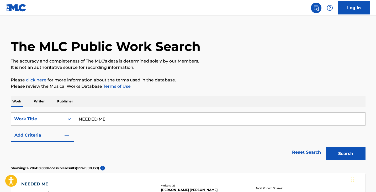
click at [118, 117] on input "NEEDED ME" at bounding box center [219, 119] width 291 height 13
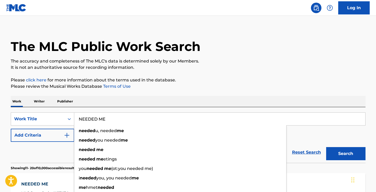
click at [118, 117] on input "NEEDED ME" at bounding box center [219, 119] width 291 height 13
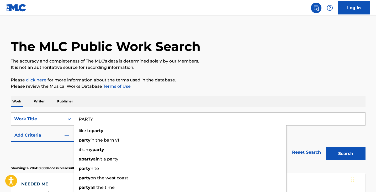
type input "PARTY"
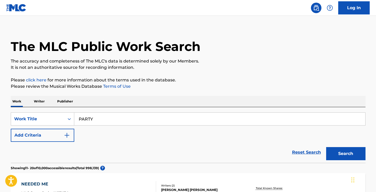
click at [24, 134] on button "Add Criteria" at bounding box center [42, 135] width 63 height 13
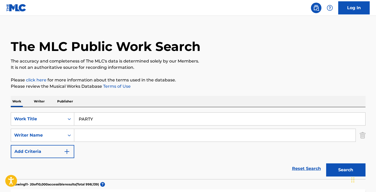
click at [83, 131] on input "Search Form" at bounding box center [214, 135] width 281 height 13
click at [142, 146] on div "bad bunny" at bounding box center [175, 146] width 202 height 9
type input "bad bunny"
click at [337, 163] on button "Search" at bounding box center [345, 169] width 39 height 13
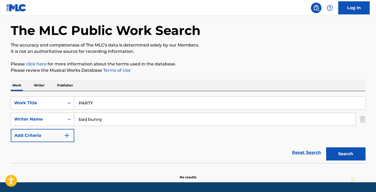
scroll to position [36, 0]
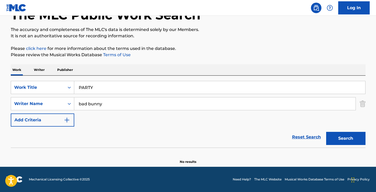
click at [128, 80] on div "SearchWithCriteriabc895343-2362-45f3-9e24-c3524ff4e2d5 Work Title PARTY SearchW…" at bounding box center [188, 112] width 355 height 72
click at [128, 83] on input "PARTY" at bounding box center [219, 87] width 291 height 13
click at [364, 104] on img "Search Form" at bounding box center [363, 103] width 6 height 13
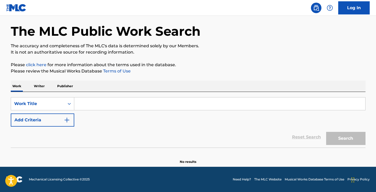
scroll to position [20, 0]
click at [46, 88] on div "Work Writer Publisher" at bounding box center [188, 86] width 355 height 11
click at [36, 81] on p "Writer" at bounding box center [39, 86] width 14 height 11
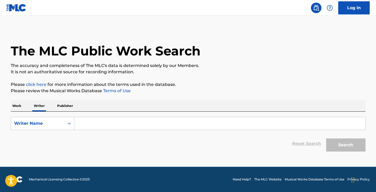
click at [117, 127] on input "Search Form" at bounding box center [219, 123] width 291 height 13
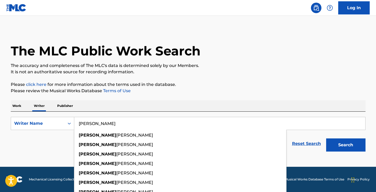
type input "[PERSON_NAME]"
click at [326, 138] on button "Search" at bounding box center [345, 144] width 39 height 13
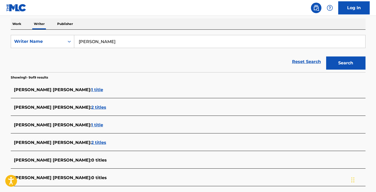
scroll to position [76, 0]
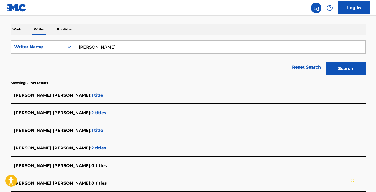
click at [100, 45] on input "[PERSON_NAME]" at bounding box center [219, 47] width 291 height 13
type input "[PERSON_NAME]"
click at [346, 72] on button "Search" at bounding box center [345, 68] width 39 height 13
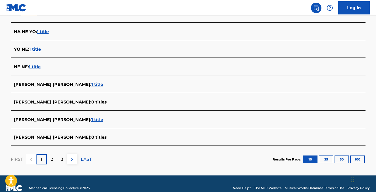
scroll to position [201, 0]
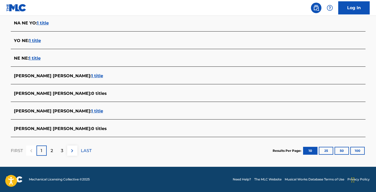
click at [51, 152] on p "2" at bounding box center [52, 150] width 2 height 6
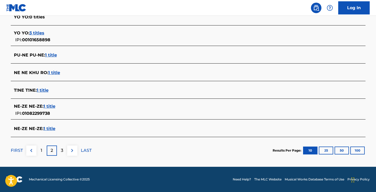
click at [43, 150] on div "1" at bounding box center [41, 150] width 10 height 10
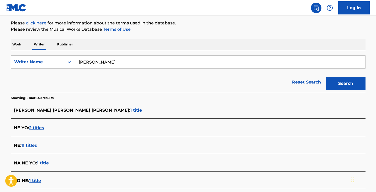
scroll to position [44, 0]
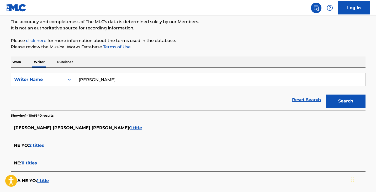
click at [106, 81] on input "[PERSON_NAME]" at bounding box center [219, 79] width 291 height 13
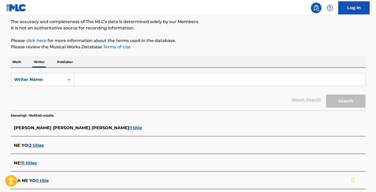
click at [11, 56] on div "The MLC Public Work Search The accuracy and completeness of The MLC's data is d…" at bounding box center [187, 153] width 367 height 336
drag, startPoint x: 16, startPoint y: 63, endPoint x: 36, endPoint y: 69, distance: 20.9
click at [16, 63] on p "Work" at bounding box center [17, 61] width 12 height 11
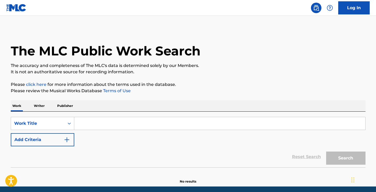
click at [96, 127] on input "Search Form" at bounding box center [219, 123] width 291 height 13
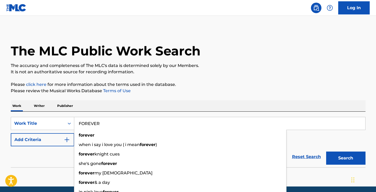
type input "FOREVER"
click at [52, 136] on button "Add Criteria" at bounding box center [42, 139] width 63 height 13
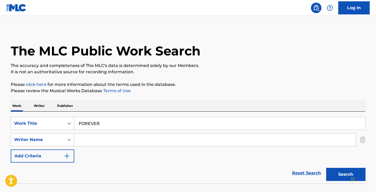
click at [101, 139] on input "Search Form" at bounding box center [214, 139] width 281 height 13
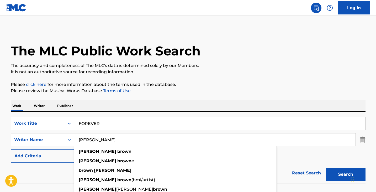
type input "[PERSON_NAME]"
click at [339, 172] on button "Search" at bounding box center [345, 174] width 39 height 13
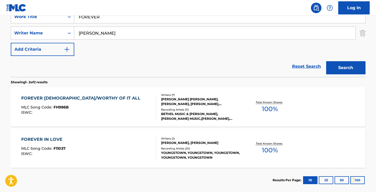
scroll to position [52, 0]
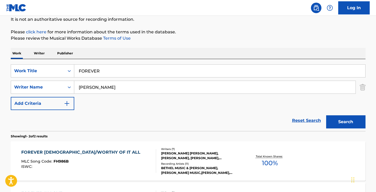
click at [125, 93] on div "[PERSON_NAME]" at bounding box center [214, 87] width 281 height 13
click at [127, 87] on input "[PERSON_NAME]" at bounding box center [214, 87] width 281 height 13
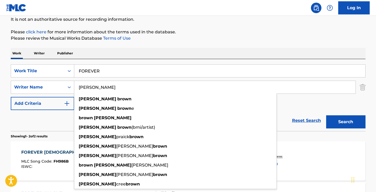
click at [127, 87] on input "[PERSON_NAME]" at bounding box center [214, 87] width 281 height 13
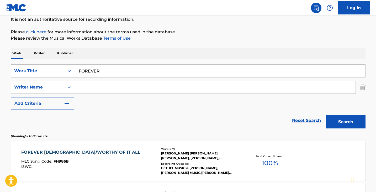
click at [127, 75] on input "FOREVER" at bounding box center [219, 71] width 291 height 13
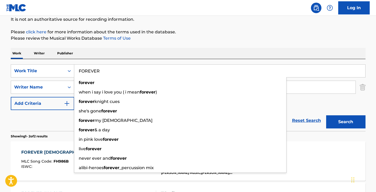
click at [127, 75] on input "FOREVER" at bounding box center [219, 71] width 291 height 13
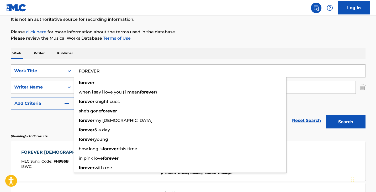
type input "FOREVER"
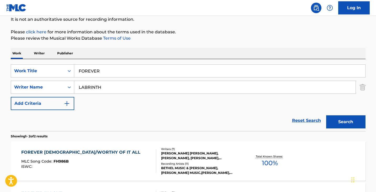
click at [341, 121] on button "Search" at bounding box center [345, 121] width 39 height 13
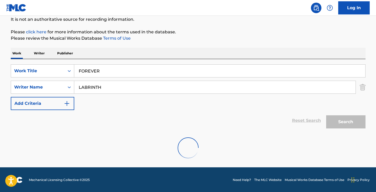
scroll to position [36, 0]
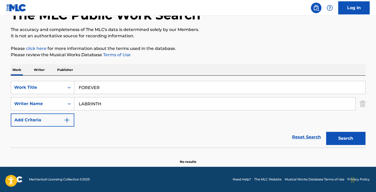
click at [132, 104] on input "LABRINTH" at bounding box center [214, 103] width 281 height 13
click at [114, 116] on div "labrinth labrinth" at bounding box center [175, 115] width 202 height 9
type input "labrinth labrinth"
click at [347, 139] on button "Search" at bounding box center [345, 138] width 39 height 13
click at [133, 108] on input "labrinth labrinth" at bounding box center [214, 103] width 281 height 13
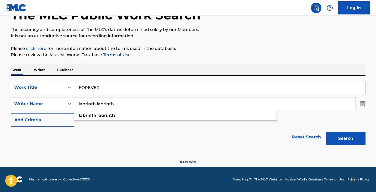
click at [133, 105] on input "labrinth labrinth" at bounding box center [214, 103] width 281 height 13
click at [134, 87] on input "FOREVER" at bounding box center [219, 87] width 291 height 13
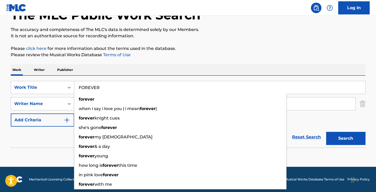
click at [134, 87] on input "FOREVER" at bounding box center [219, 87] width 291 height 13
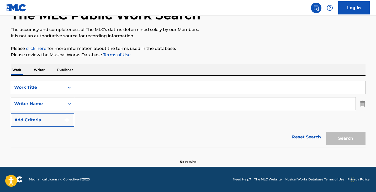
click at [34, 70] on p "Writer" at bounding box center [39, 69] width 14 height 11
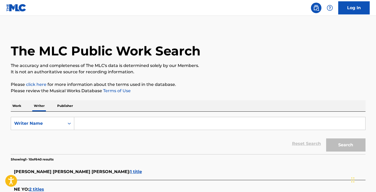
click at [139, 126] on input "Search Form" at bounding box center [219, 123] width 291 height 13
type input "D"
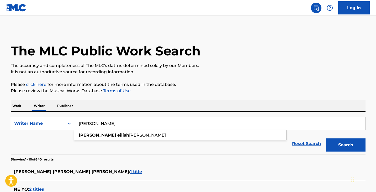
click at [133, 139] on div "[PERSON_NAME]" at bounding box center [180, 134] width 212 height 9
type input "[PERSON_NAME]"
click at [346, 146] on button "Search" at bounding box center [345, 144] width 39 height 13
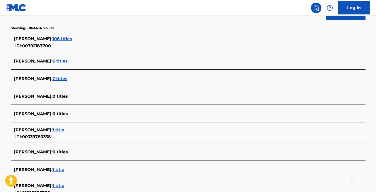
scroll to position [105, 0]
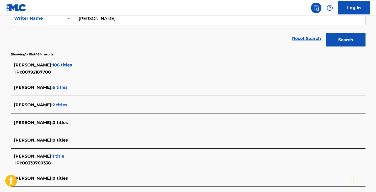
click at [72, 65] on span "106 titles" at bounding box center [62, 64] width 20 height 5
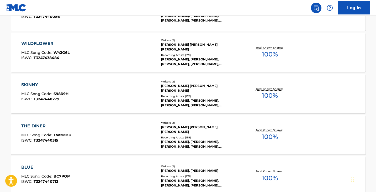
scroll to position [450, 0]
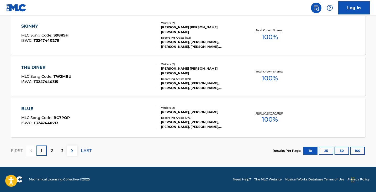
click at [58, 151] on div "3" at bounding box center [62, 150] width 10 height 10
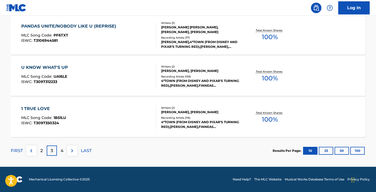
click at [88, 153] on p "LAST" at bounding box center [86, 150] width 11 height 6
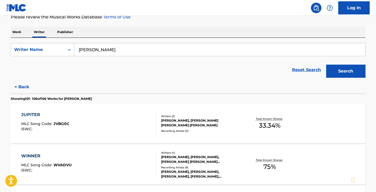
scroll to position [181, 0]
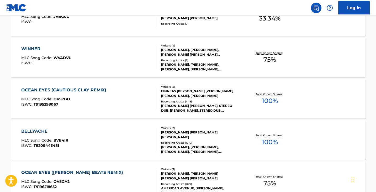
click at [29, 132] on div "BELLYACHE" at bounding box center [44, 131] width 47 height 6
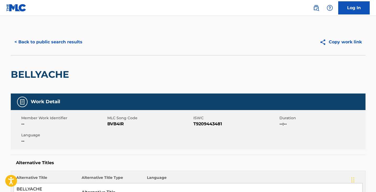
click at [338, 45] on button "Copy work link" at bounding box center [341, 41] width 50 height 13
